Goal: Find specific page/section: Find specific page/section

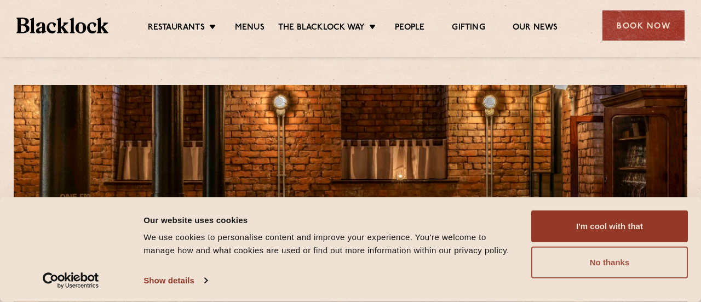
click at [608, 263] on button "No thanks" at bounding box center [609, 262] width 157 height 32
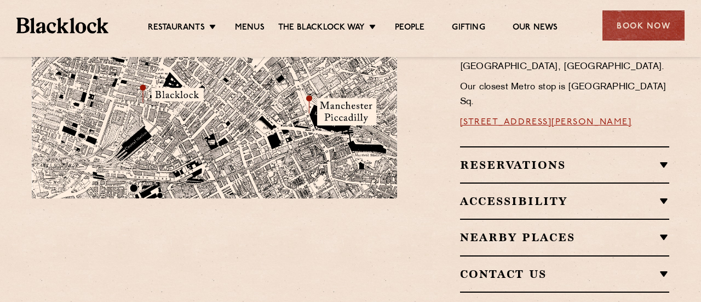
scroll to position [744, 0]
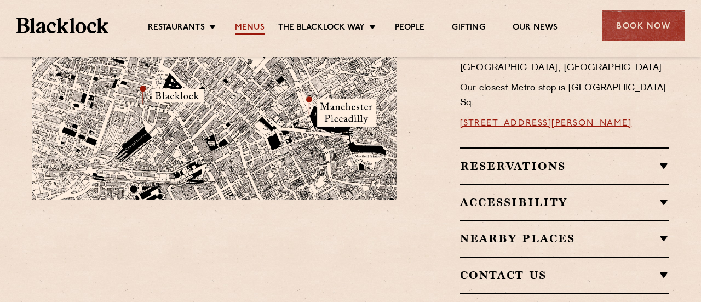
click at [254, 31] on link "Menus" at bounding box center [250, 28] width 30 height 12
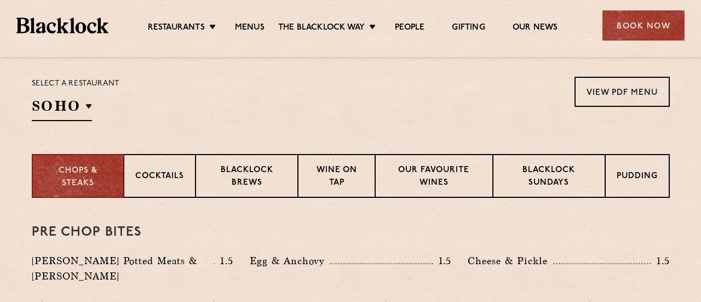
scroll to position [354, 0]
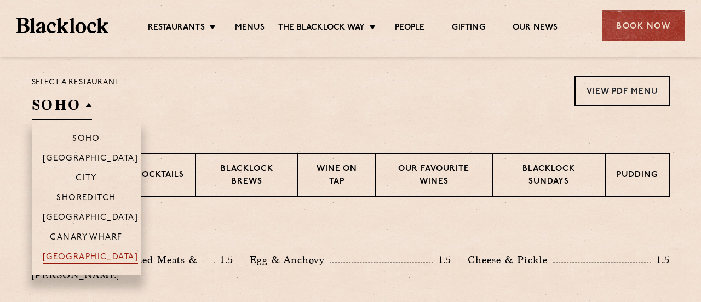
click at [89, 256] on p "[GEOGRAPHIC_DATA]" at bounding box center [91, 257] width 96 height 11
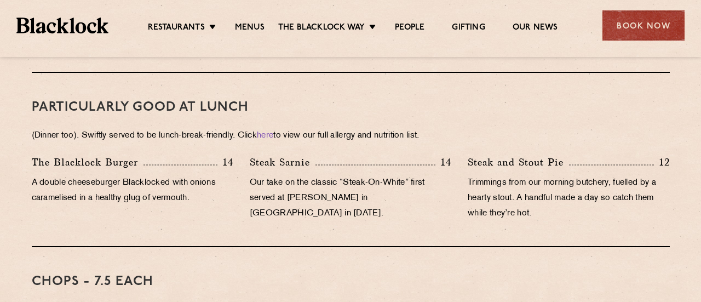
scroll to position [694, 0]
